Goal: Find specific page/section: Find specific page/section

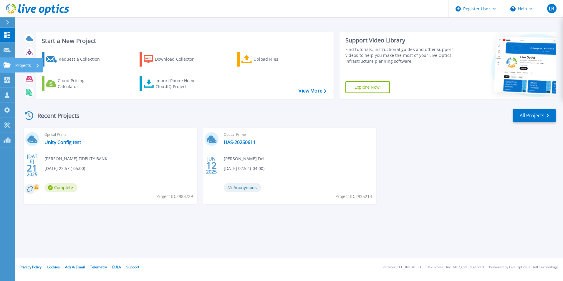
click at [6, 66] on icon at bounding box center [7, 64] width 7 height 5
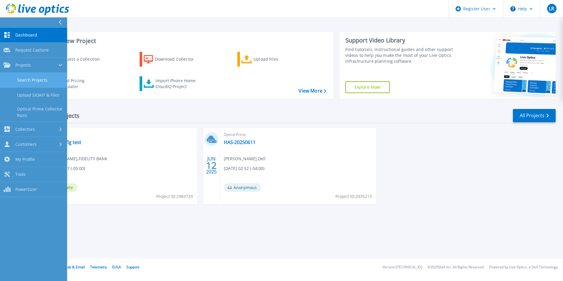
click at [34, 82] on link "Search Projects" at bounding box center [33, 80] width 67 height 15
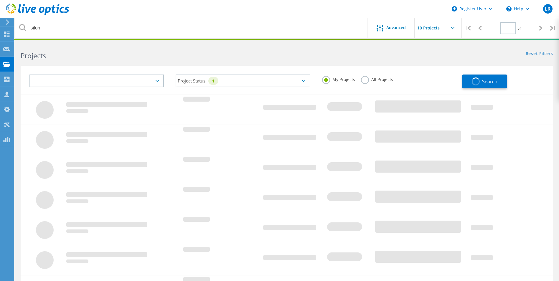
type input "1"
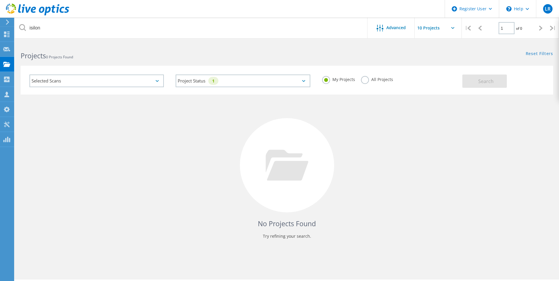
click at [372, 80] on label "All Projects" at bounding box center [377, 79] width 32 height 6
click at [0, 0] on input "All Projects" at bounding box center [0, 0] width 0 height 0
click at [141, 82] on div "Selected Scans" at bounding box center [96, 81] width 134 height 13
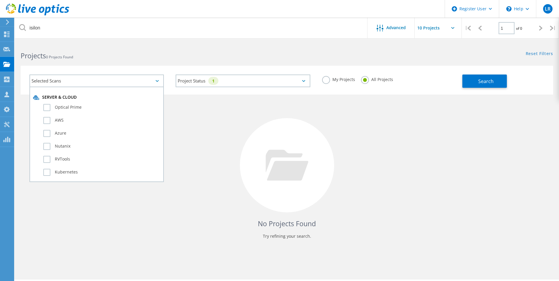
click at [205, 117] on div "No Projects Found Try refining your search." at bounding box center [287, 171] width 532 height 152
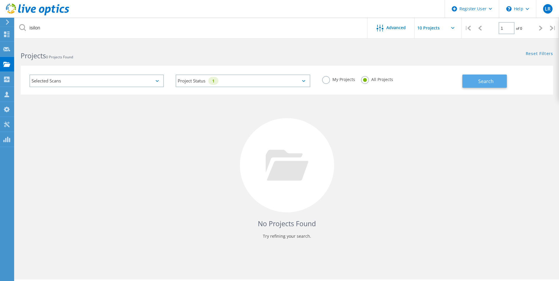
click at [497, 85] on button "Search" at bounding box center [484, 81] width 44 height 13
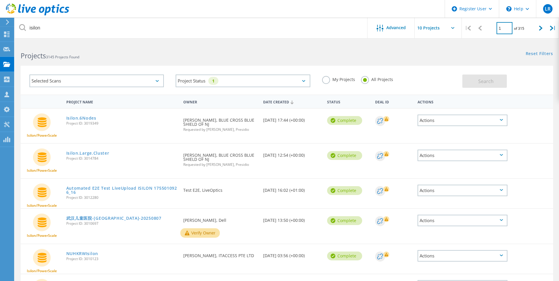
drag, startPoint x: 503, startPoint y: 29, endPoint x: 487, endPoint y: 28, distance: 15.9
click at [487, 28] on div "1 of 315" at bounding box center [510, 26] width 49 height 16
click at [505, 26] on input "1" at bounding box center [504, 28] width 16 height 12
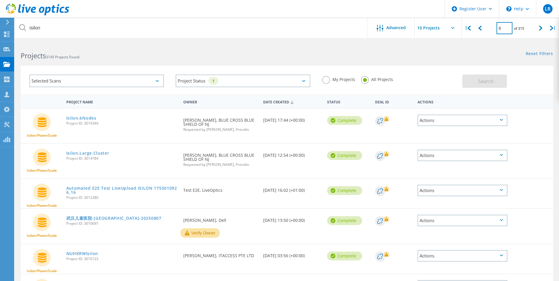
type input "6"
click at [458, 45] on div "Reset Filters Show Filters" at bounding box center [423, 48] width 272 height 11
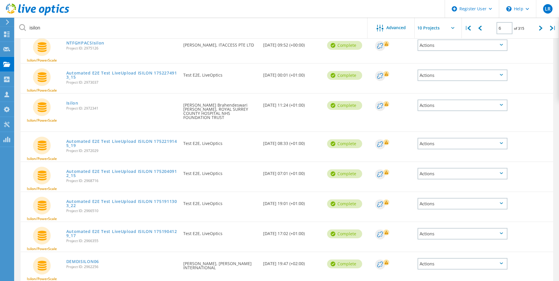
scroll to position [8, 0]
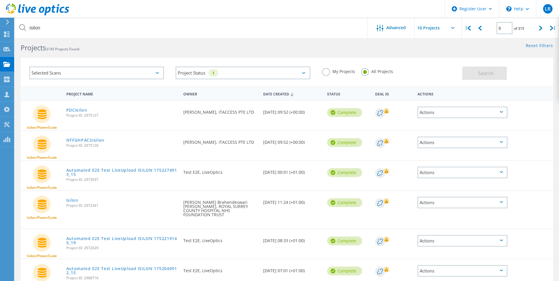
click at [344, 72] on label "My Projects" at bounding box center [338, 71] width 33 height 6
click at [0, 0] on input "My Projects" at bounding box center [0, 0] width 0 height 0
click at [361, 72] on label "All Projects" at bounding box center [377, 71] width 32 height 6
click at [0, 0] on input "All Projects" at bounding box center [0, 0] width 0 height 0
click at [396, 72] on div "My Projects All Projects" at bounding box center [389, 72] width 146 height 22
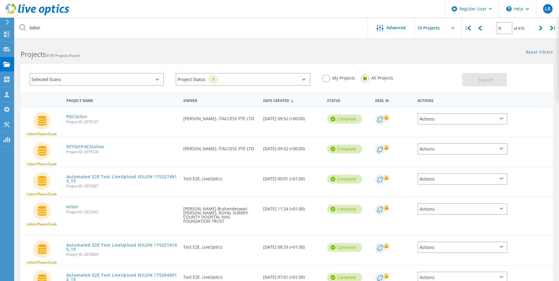
scroll to position [0, 0]
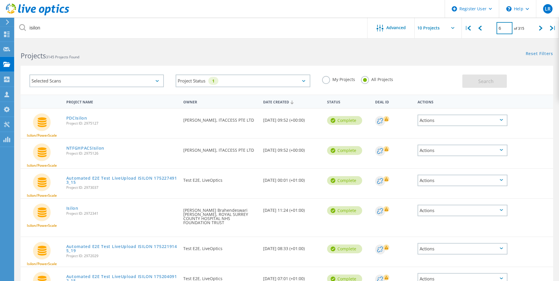
click at [504, 25] on input "6" at bounding box center [504, 28] width 16 height 12
type input "1"
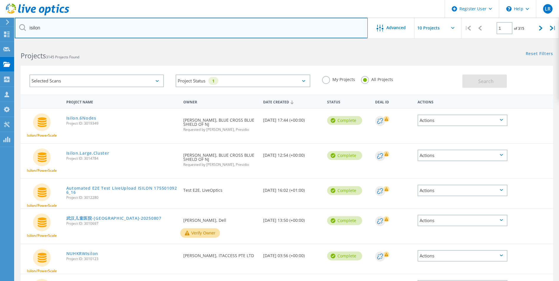
click at [104, 24] on input "isilon" at bounding box center [191, 28] width 353 height 21
